Goal: Information Seeking & Learning: Check status

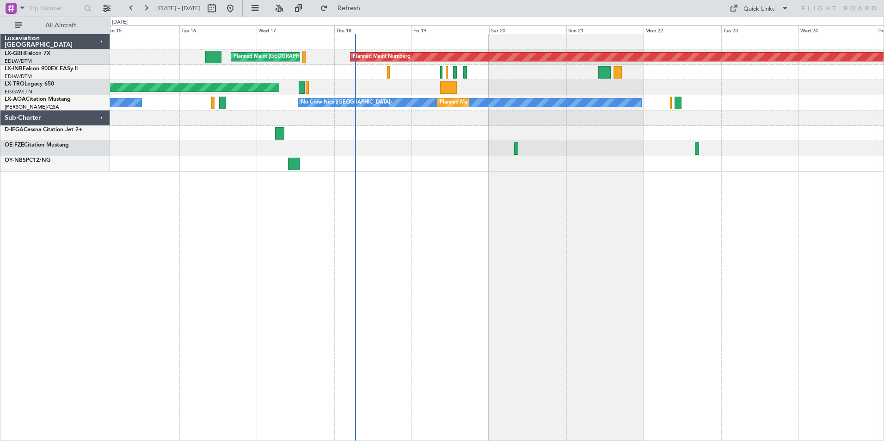
click at [529, 190] on div "Planned Maint Nurnberg Planned Maint [GEOGRAPHIC_DATA] ([GEOGRAPHIC_DATA]) Plan…" at bounding box center [497, 237] width 774 height 407
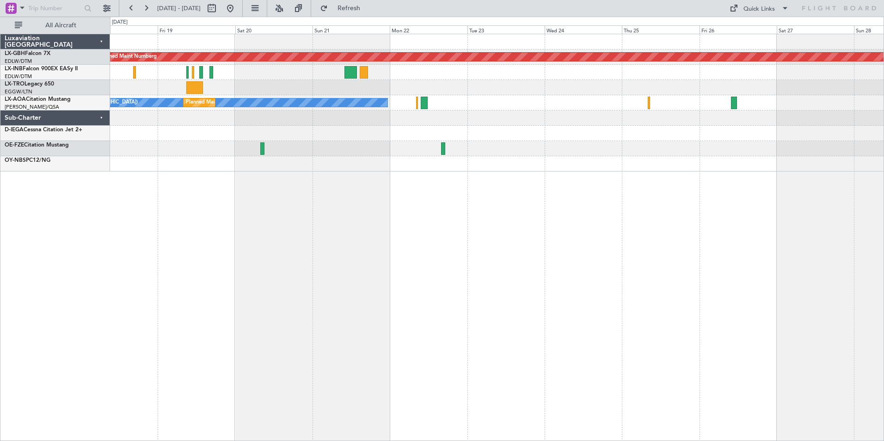
click at [248, 162] on div "Planned Maint Nurnberg Planned Maint [GEOGRAPHIC_DATA] ([GEOGRAPHIC_DATA]) Unpl…" at bounding box center [497, 237] width 774 height 407
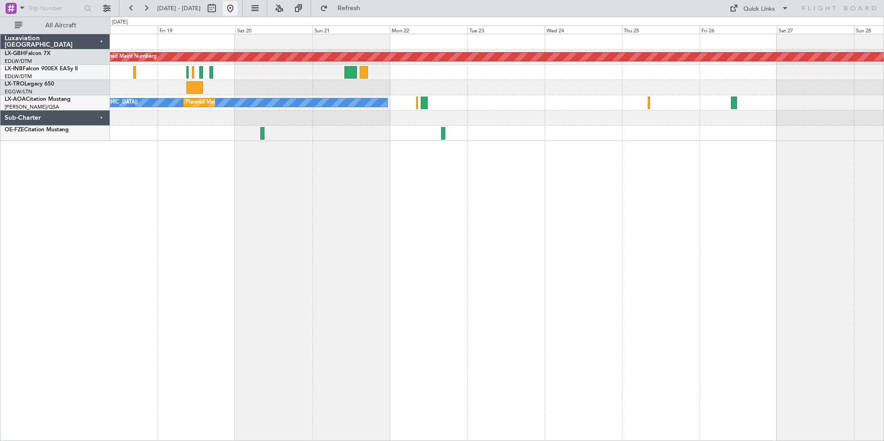
click at [238, 8] on button at bounding box center [230, 8] width 15 height 15
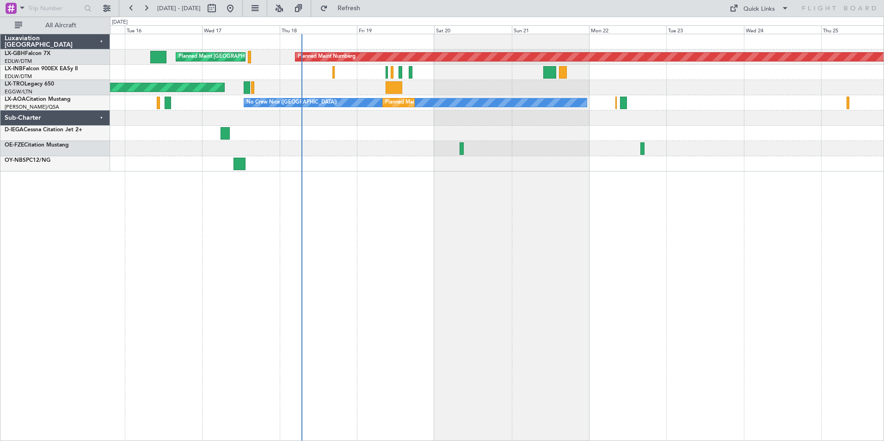
click at [356, 197] on div "Planned Maint Nurnberg Planned Maint [GEOGRAPHIC_DATA] ([GEOGRAPHIC_DATA]) Plan…" at bounding box center [497, 237] width 774 height 407
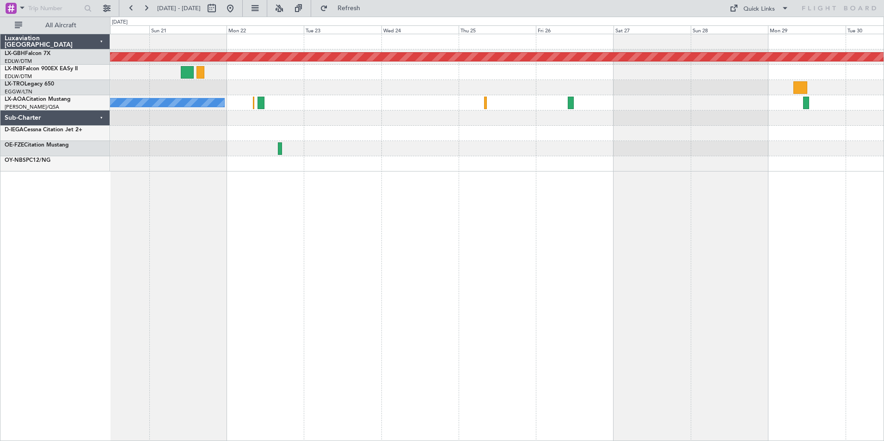
click at [292, 204] on div "Planned Maint Nurnberg No [GEOGRAPHIC_DATA] ([GEOGRAPHIC_DATA]) [GEOGRAPHIC_DAT…" at bounding box center [497, 237] width 774 height 407
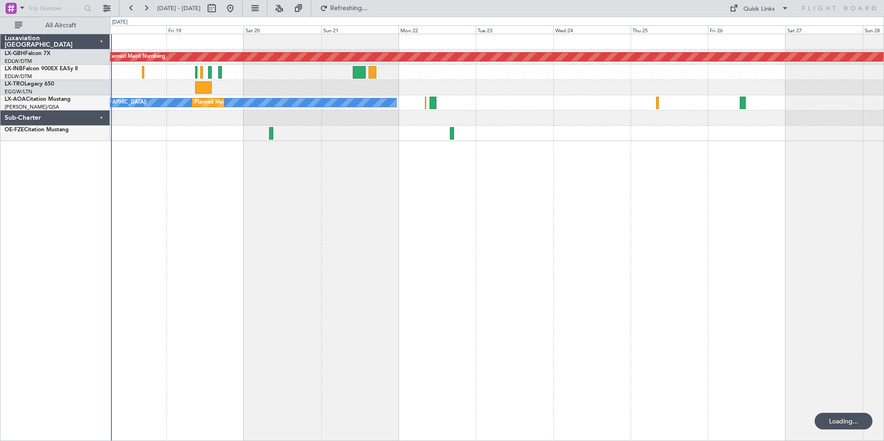
click at [718, 198] on div "Planned Maint Nurnberg Planned Maint [GEOGRAPHIC_DATA] ([GEOGRAPHIC_DATA]) Unpl…" at bounding box center [497, 237] width 774 height 407
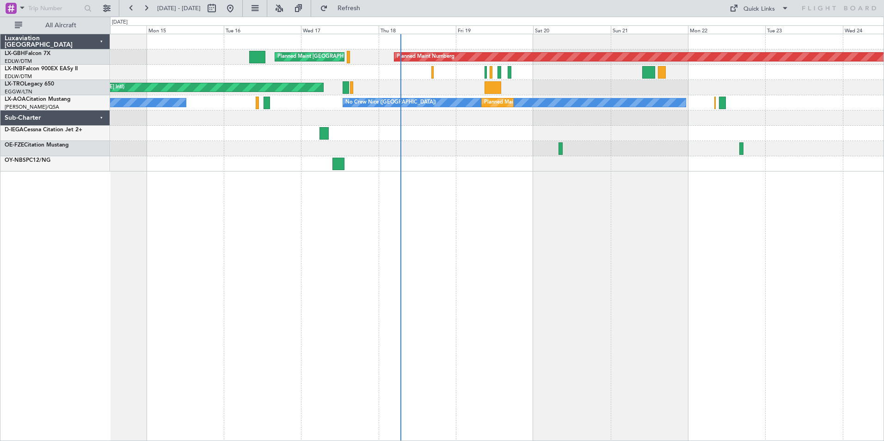
click at [668, 186] on div "Planned Maint Nurnberg Planned Maint [GEOGRAPHIC_DATA] ([GEOGRAPHIC_DATA]) Plan…" at bounding box center [497, 237] width 774 height 407
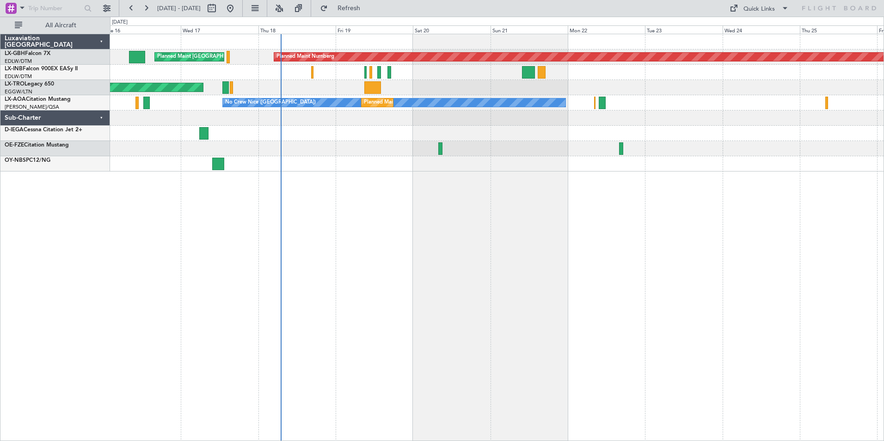
click at [446, 224] on div "Planned Maint Nurnberg Planned Maint [GEOGRAPHIC_DATA] ([GEOGRAPHIC_DATA]) Plan…" at bounding box center [497, 237] width 774 height 407
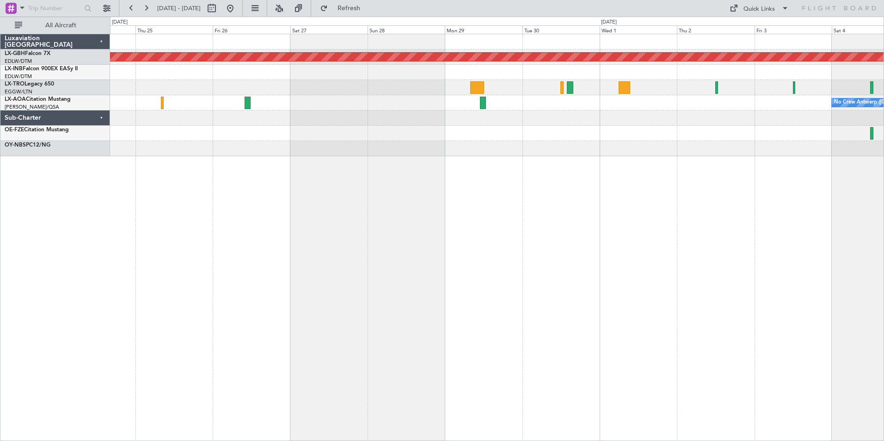
click at [217, 193] on div "Planned Maint Nurnberg No Crew [GEOGRAPHIC_DATA] ([GEOGRAPHIC_DATA])" at bounding box center [497, 237] width 774 height 407
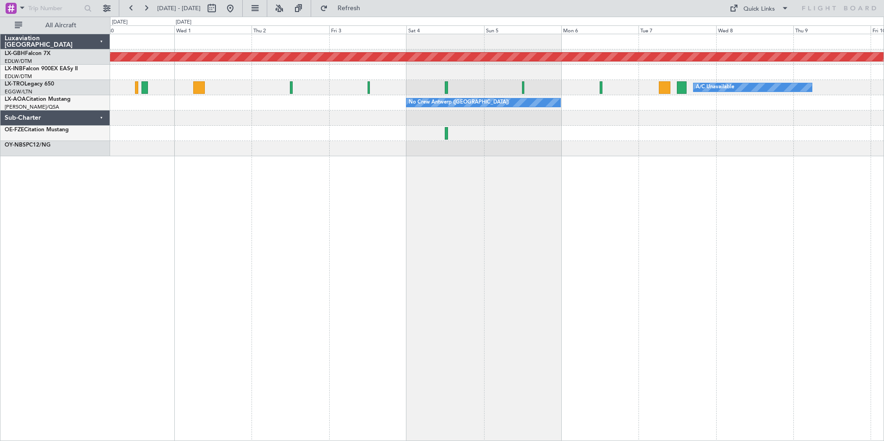
click at [287, 180] on div "Planned Maint Nurnberg A/C Unavailable No Crew [GEOGRAPHIC_DATA] ([GEOGRAPHIC_D…" at bounding box center [497, 237] width 774 height 407
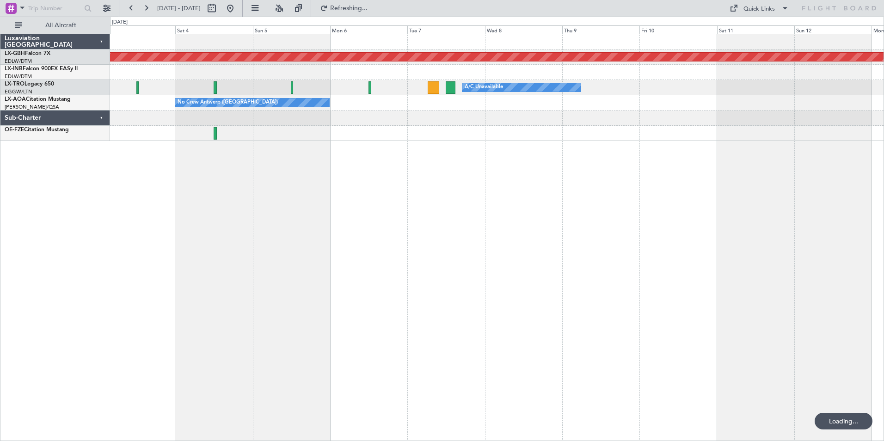
click at [285, 145] on div "Planned Maint Nurnberg A/C Unavailable No Crew [GEOGRAPHIC_DATA] ([GEOGRAPHIC_D…" at bounding box center [497, 237] width 774 height 407
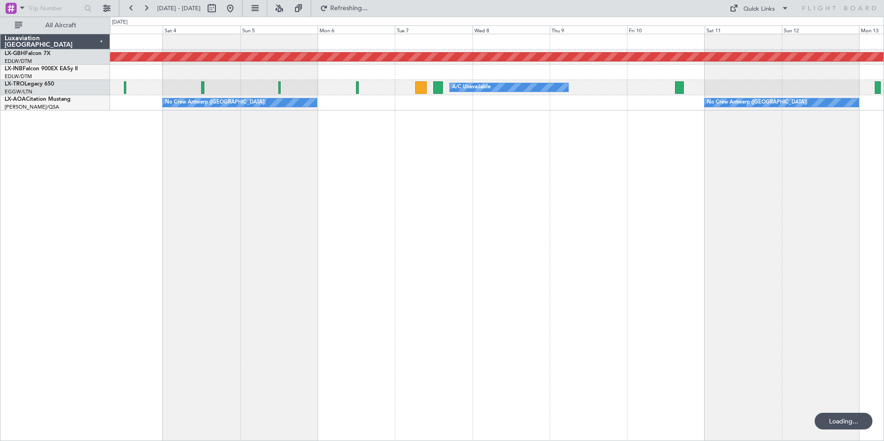
click at [764, 129] on div "Planned Maint Nurnberg A/C Unavailable Planned Maint [GEOGRAPHIC_DATA] (Riga In…" at bounding box center [497, 237] width 774 height 407
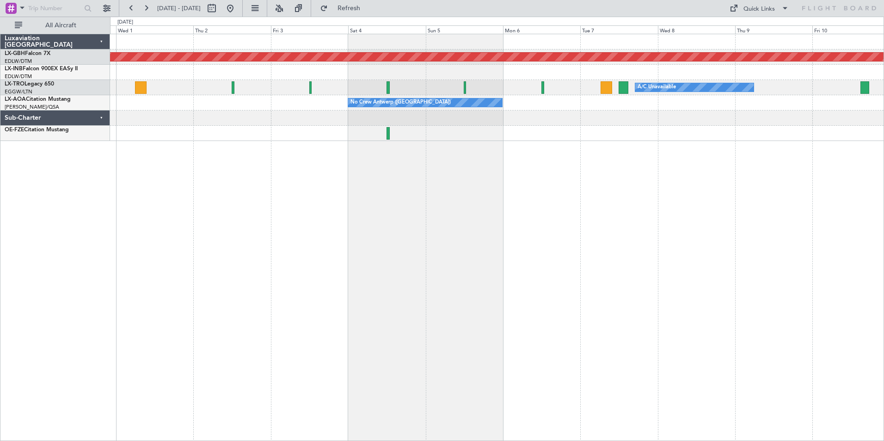
click at [618, 156] on div "Planned Maint Nurnberg A/C Unavailable No Crew [GEOGRAPHIC_DATA] ([GEOGRAPHIC_D…" at bounding box center [497, 237] width 774 height 407
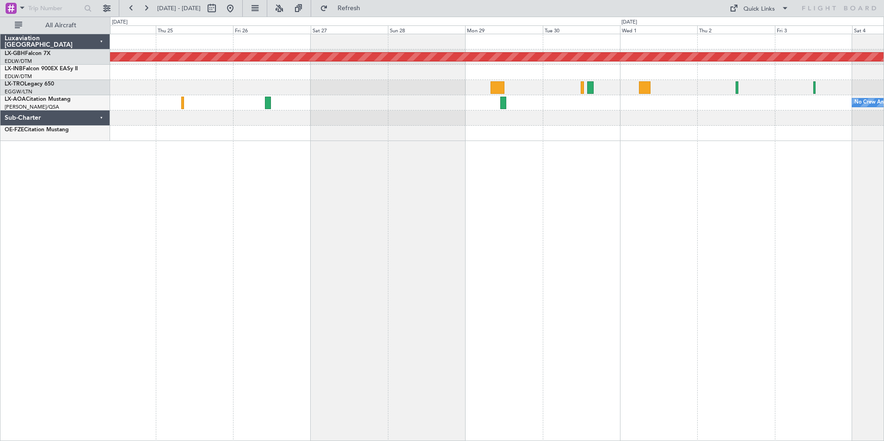
click at [673, 199] on div "Planned Maint Nurnberg No Crew [GEOGRAPHIC_DATA] ([GEOGRAPHIC_DATA]) No [GEOGRA…" at bounding box center [497, 237] width 774 height 407
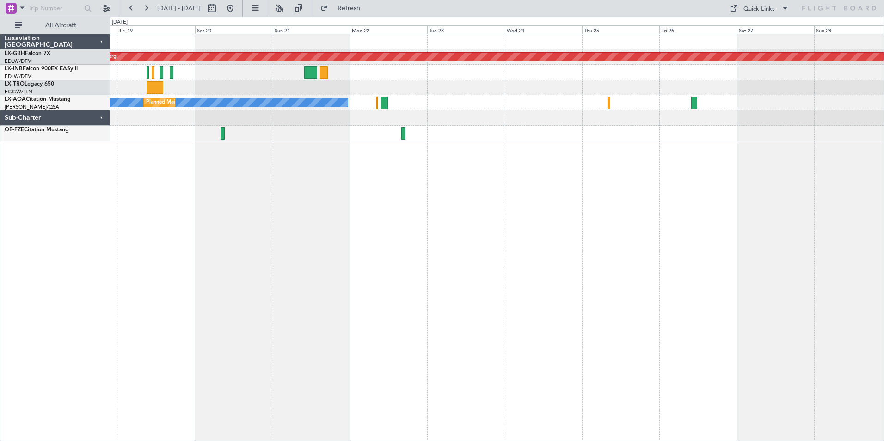
click at [620, 131] on div "Planned Maint Nurnberg Planned Maint [GEOGRAPHIC_DATA] ([GEOGRAPHIC_DATA]) Unpl…" at bounding box center [497, 237] width 774 height 407
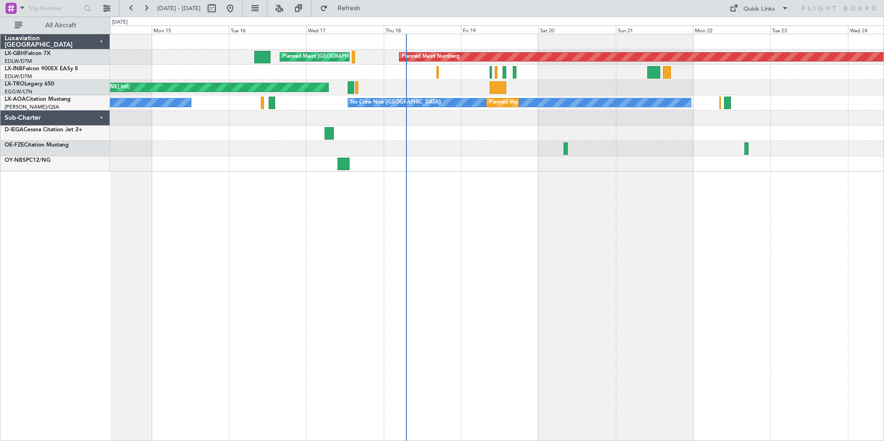
click at [704, 270] on div "Planned Maint Nurnberg Planned Maint [GEOGRAPHIC_DATA] ([GEOGRAPHIC_DATA]) Plan…" at bounding box center [497, 237] width 774 height 407
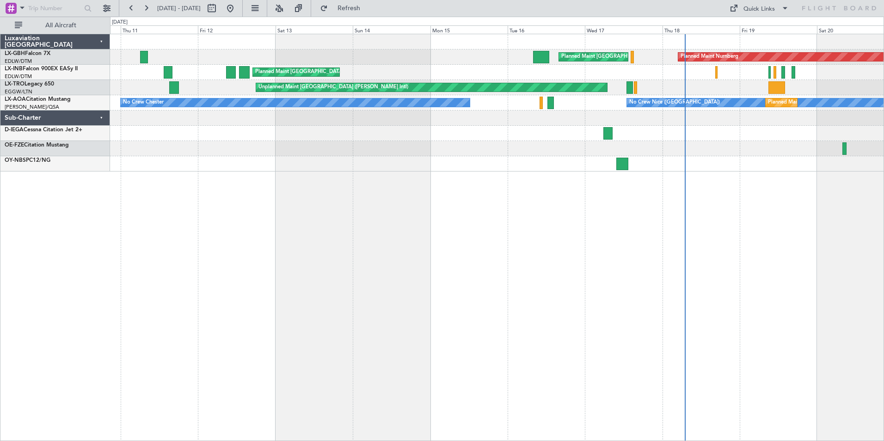
click at [527, 254] on div "Planned Maint Nurnberg Planned Maint [GEOGRAPHIC_DATA] ([GEOGRAPHIC_DATA]) Plan…" at bounding box center [497, 237] width 774 height 407
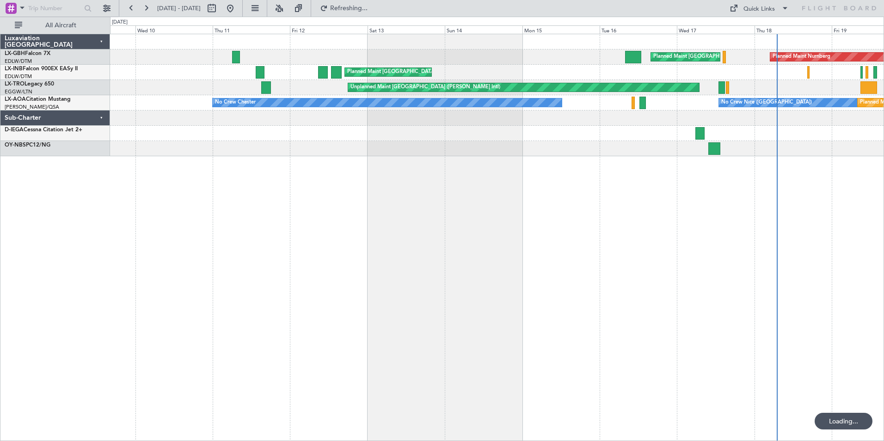
click at [172, 228] on div "Planned Maint Nurnberg Planned Maint [GEOGRAPHIC_DATA] ([GEOGRAPHIC_DATA]) Plan…" at bounding box center [497, 237] width 774 height 407
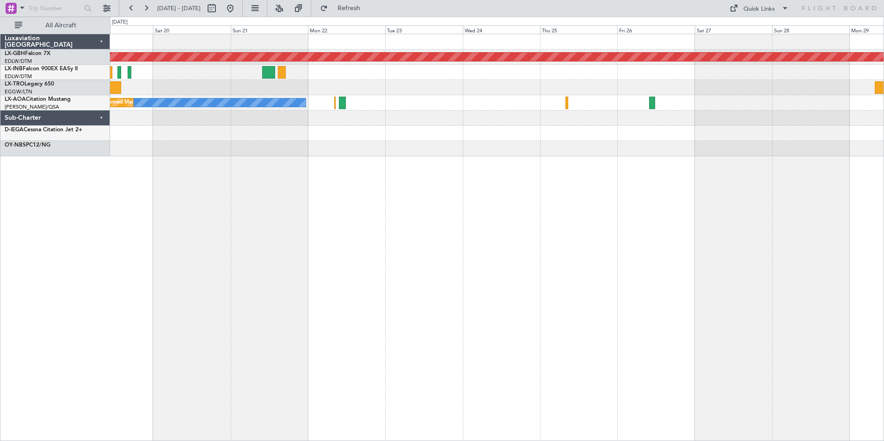
click at [318, 182] on div "Planned Maint Nurnberg Planned Maint [GEOGRAPHIC_DATA] ([GEOGRAPHIC_DATA]) Unpl…" at bounding box center [497, 237] width 774 height 407
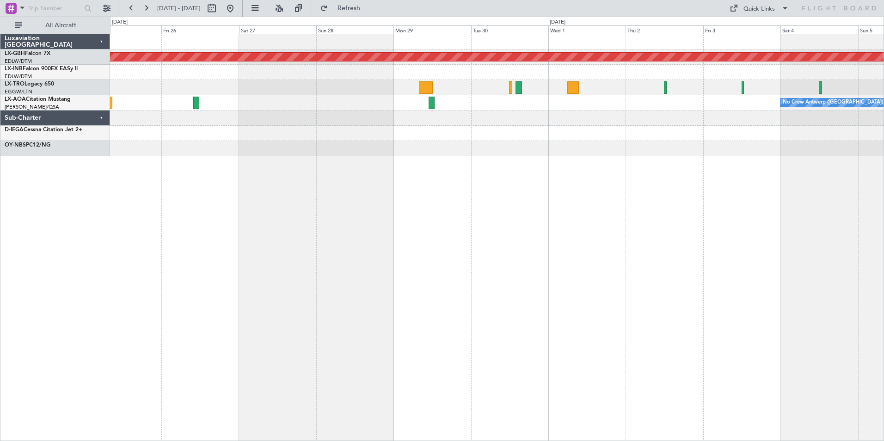
click at [291, 180] on div "Planned Maint Nurnberg A/C Unavailable No Crew [GEOGRAPHIC_DATA] ([GEOGRAPHIC_D…" at bounding box center [497, 237] width 774 height 407
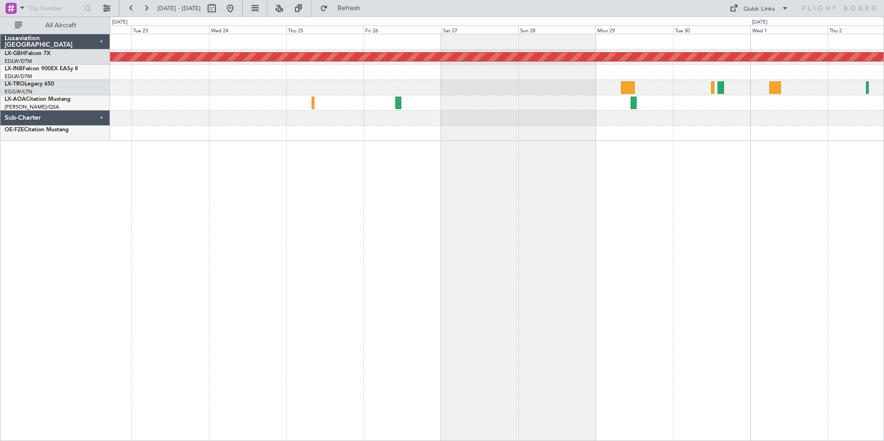
click at [496, 169] on div "Planned Maint Nurnberg No Crew [GEOGRAPHIC_DATA] ([GEOGRAPHIC_DATA]) No [GEOGRA…" at bounding box center [497, 237] width 774 height 407
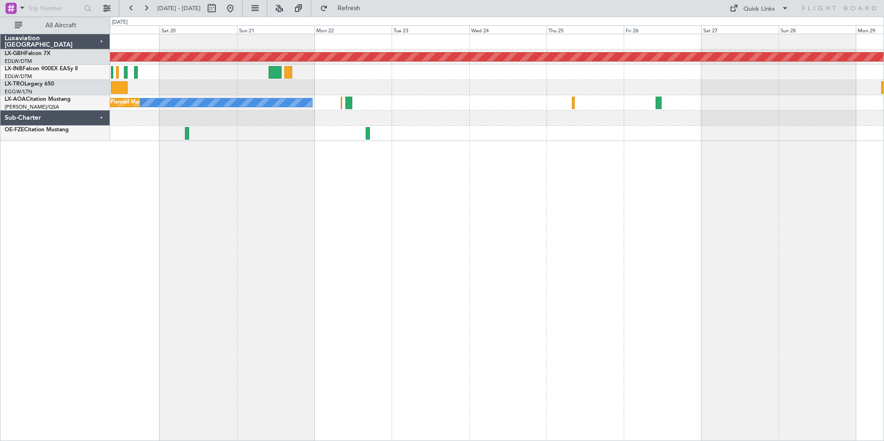
click at [479, 183] on div "Planned Maint Nurnberg Planned Maint [GEOGRAPHIC_DATA] ([GEOGRAPHIC_DATA]) Unpl…" at bounding box center [497, 237] width 774 height 407
click at [238, 6] on button at bounding box center [230, 8] width 15 height 15
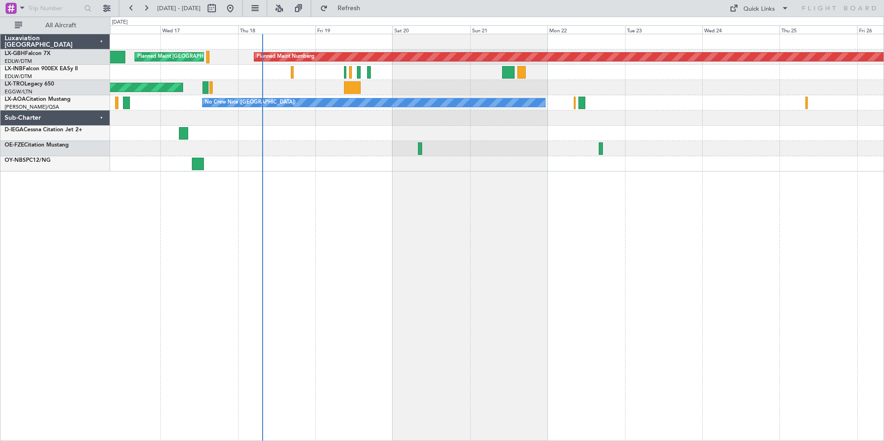
click at [426, 275] on div "Planned Maint Nurnberg Planned Maint [GEOGRAPHIC_DATA] ([GEOGRAPHIC_DATA]) Unpl…" at bounding box center [497, 237] width 774 height 407
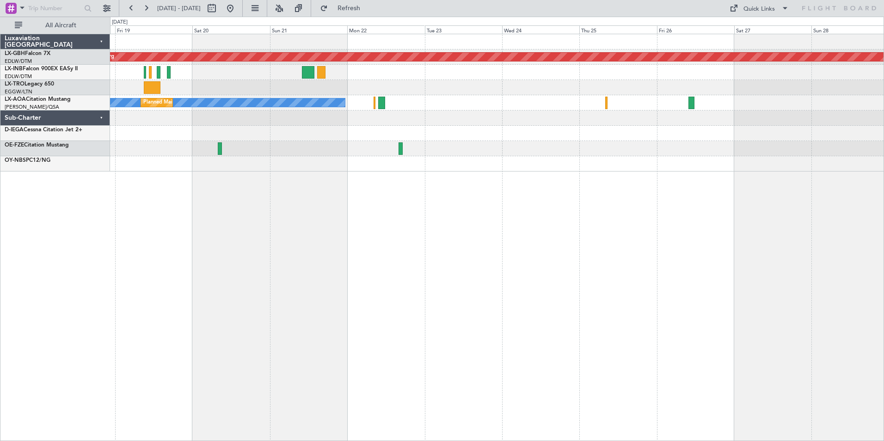
click at [332, 215] on div "Planned Maint Nurnberg Planned Maint [GEOGRAPHIC_DATA] ([GEOGRAPHIC_DATA]) Unpl…" at bounding box center [497, 237] width 774 height 407
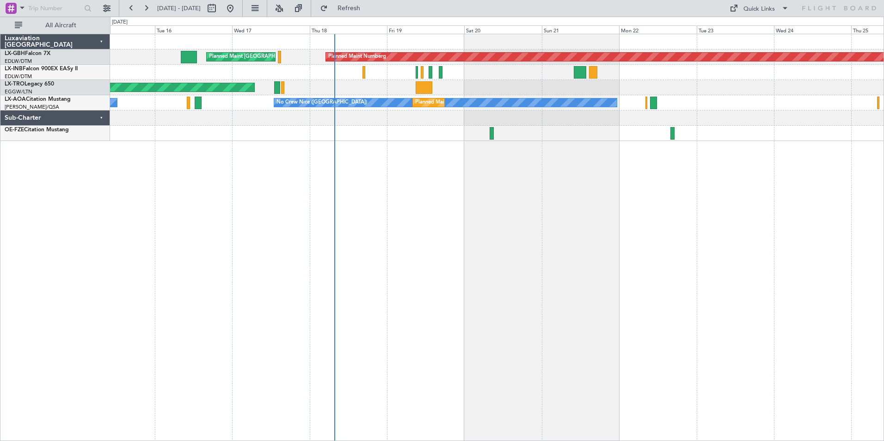
click at [653, 159] on div "Planned Maint Nurnberg Planned Maint [GEOGRAPHIC_DATA] ([GEOGRAPHIC_DATA]) Plan…" at bounding box center [497, 237] width 774 height 407
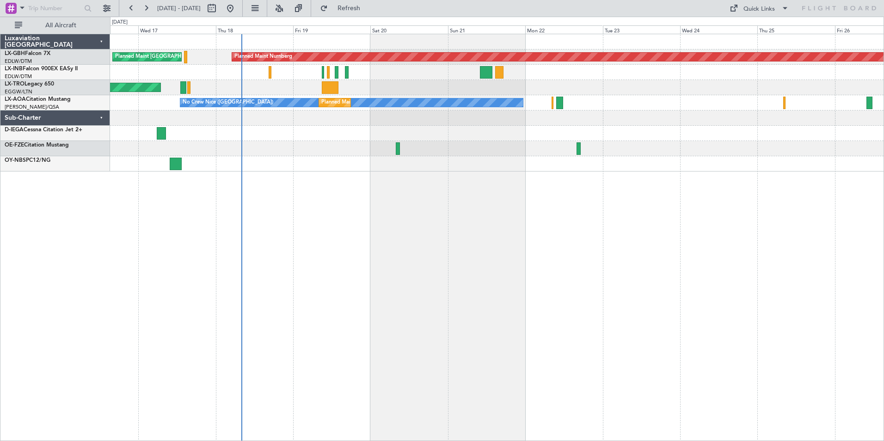
click at [533, 270] on div "Planned Maint Nurnberg Planned Maint [GEOGRAPHIC_DATA] ([GEOGRAPHIC_DATA]) Unpl…" at bounding box center [497, 237] width 774 height 407
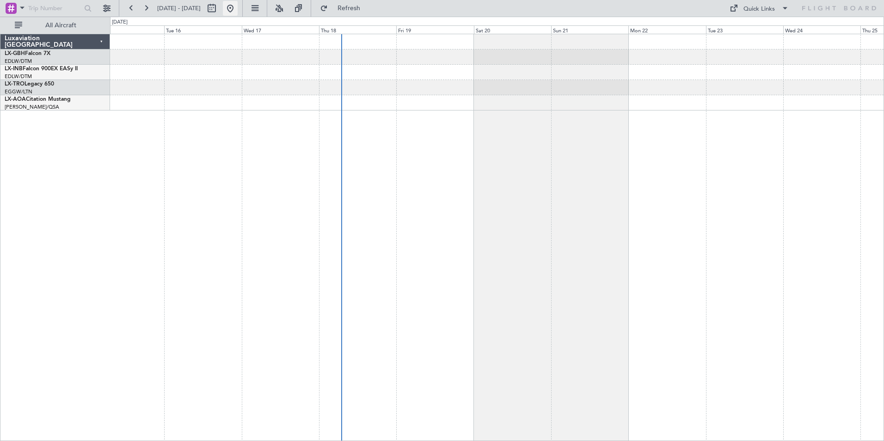
click at [238, 7] on button at bounding box center [230, 8] width 15 height 15
